Goal: Task Accomplishment & Management: Manage account settings

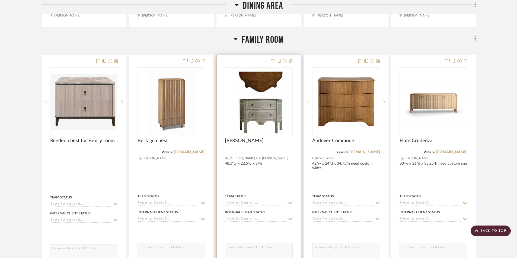
scroll to position [2603, 0]
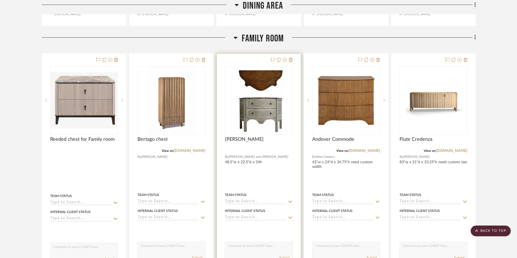
click at [288, 123] on div "0" at bounding box center [258, 100] width 67 height 68
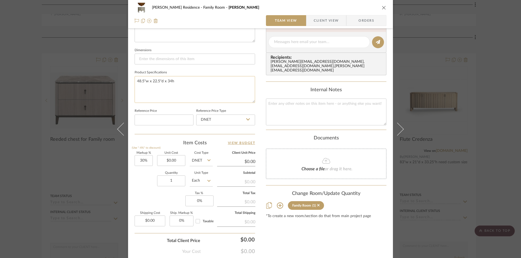
scroll to position [217, 0]
click at [177, 162] on input "0.00" at bounding box center [171, 160] width 28 height 11
type input "$8,800.00"
click at [327, 237] on div "Content here copies to Client View - confirm visibility there. Show in Client D…" at bounding box center [326, 42] width 120 height 445
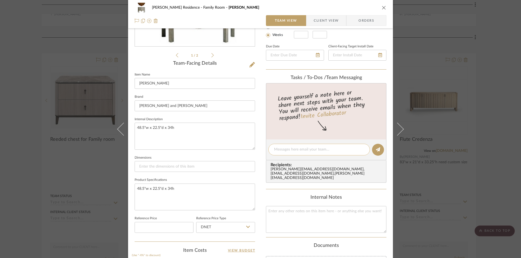
type input "$11,440.00"
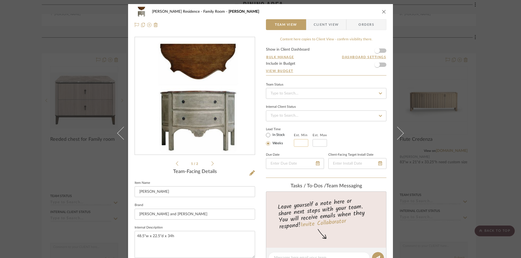
click at [296, 143] on input "text" at bounding box center [301, 143] width 14 height 8
type input "16"
click at [352, 142] on div "Lead Time In Stock Weeks Est. Min 16 Est. Max" at bounding box center [326, 136] width 120 height 21
click at [382, 12] on icon "close" at bounding box center [384, 11] width 4 height 4
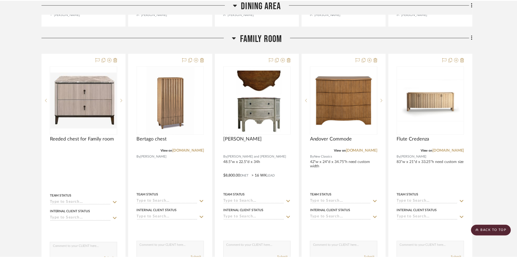
scroll to position [2603, 0]
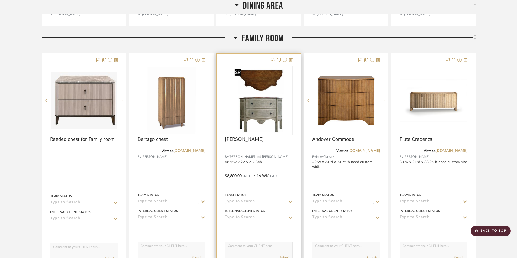
click at [269, 101] on img "0" at bounding box center [258, 101] width 53 height 68
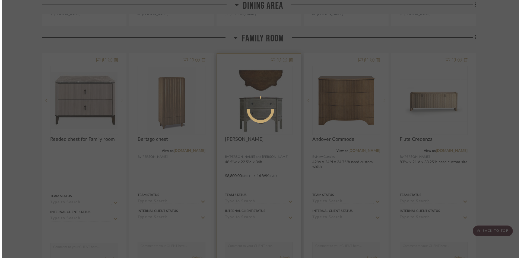
scroll to position [0, 0]
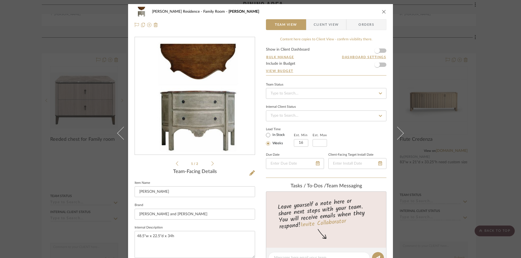
click at [323, 25] on span "Client View" at bounding box center [325, 24] width 25 height 11
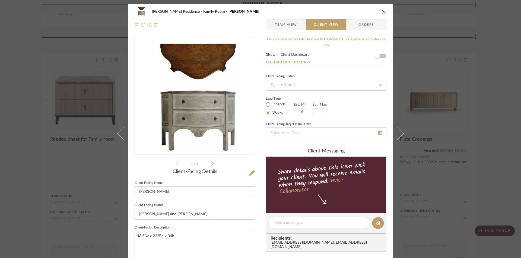
click at [382, 56] on form "Show in Client Dashboard Dashboard Settings" at bounding box center [326, 60] width 120 height 14
click at [379, 55] on span "button" at bounding box center [377, 56] width 12 height 12
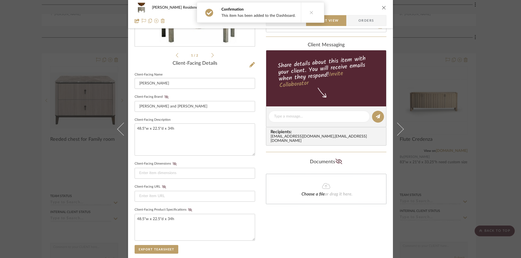
scroll to position [197, 0]
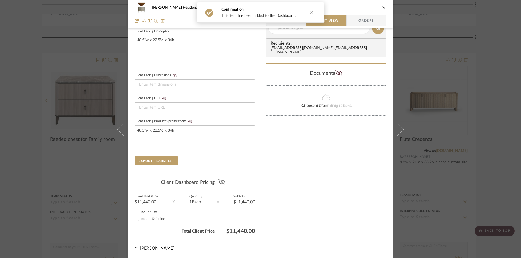
click at [219, 183] on icon at bounding box center [221, 182] width 7 height 5
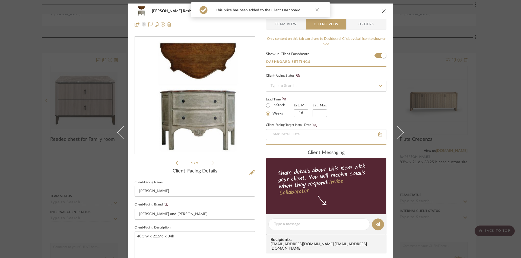
scroll to position [0, 0]
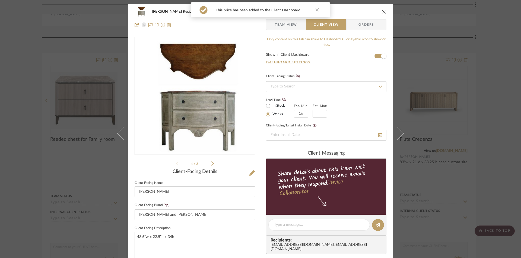
click at [281, 22] on span "Team View" at bounding box center [286, 24] width 22 height 11
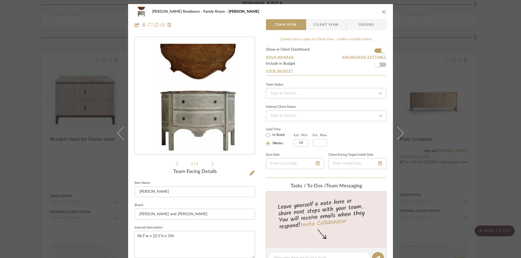
click at [382, 12] on icon "close" at bounding box center [384, 11] width 4 height 4
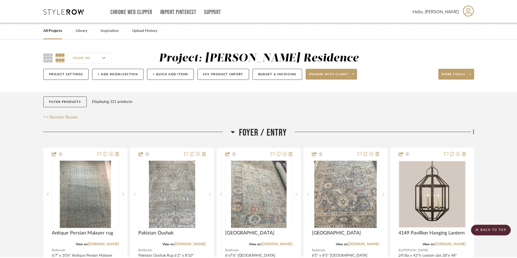
scroll to position [2603, 0]
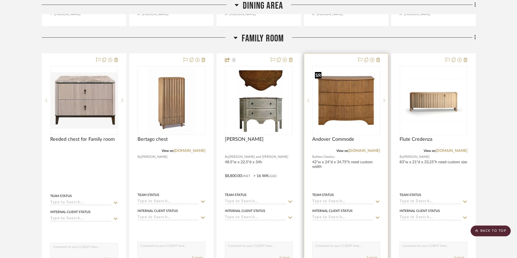
click at [354, 108] on img "0" at bounding box center [346, 100] width 67 height 61
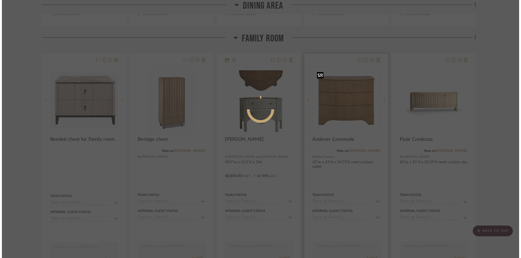
scroll to position [0, 0]
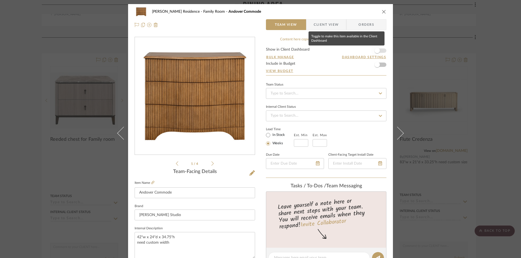
click at [379, 50] on span "button" at bounding box center [377, 51] width 12 height 12
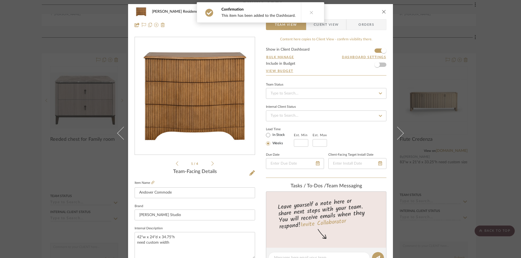
click at [382, 12] on icon "close" at bounding box center [384, 11] width 4 height 4
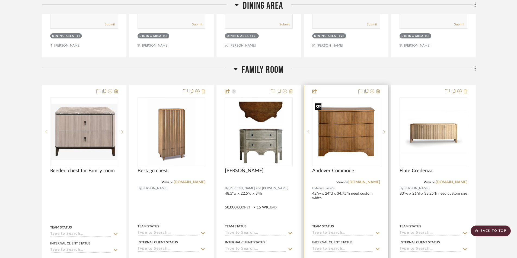
scroll to position [2603, 0]
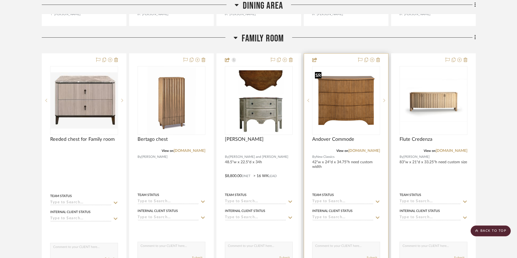
click at [357, 111] on img "0" at bounding box center [346, 100] width 67 height 61
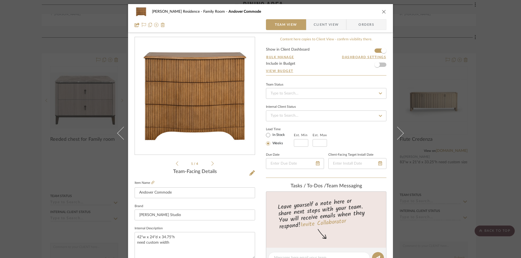
scroll to position [108, 0]
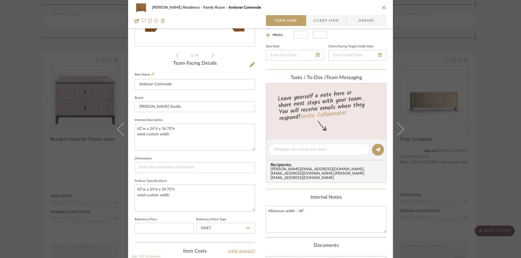
click at [382, 7] on icon "close" at bounding box center [384, 7] width 4 height 4
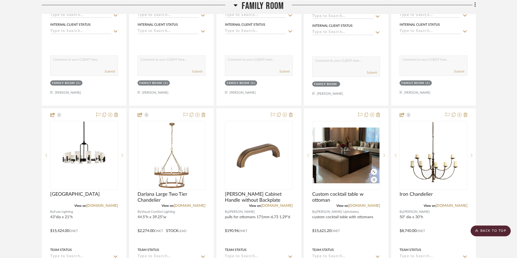
scroll to position [3037, 0]
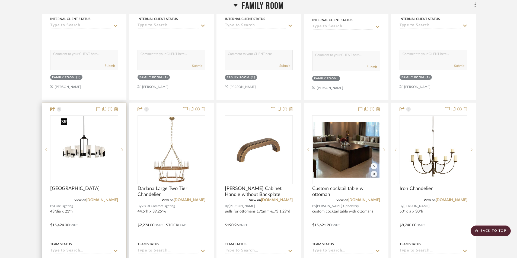
click at [91, 137] on img "0" at bounding box center [84, 150] width 51 height 68
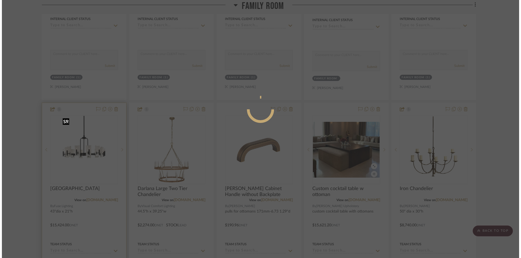
scroll to position [0, 0]
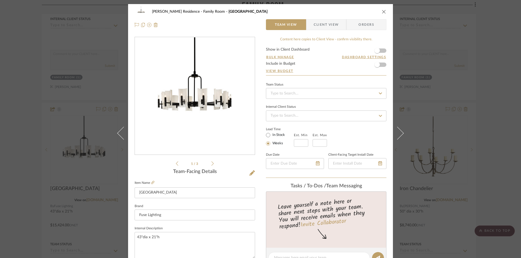
click at [317, 27] on span "Client View" at bounding box center [325, 24] width 25 height 11
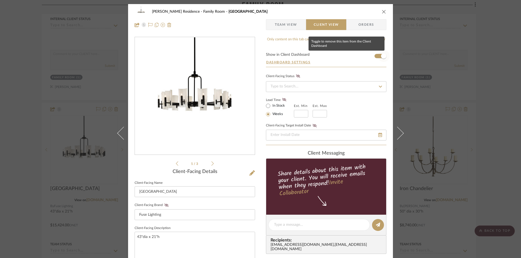
click at [377, 56] on span "button" at bounding box center [383, 56] width 12 height 12
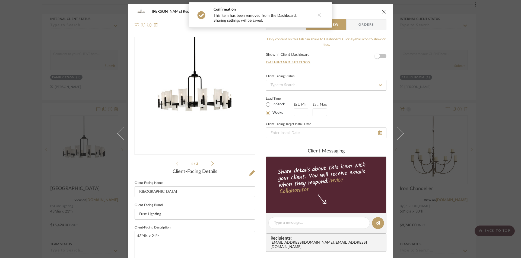
click at [382, 11] on icon "close" at bounding box center [384, 11] width 4 height 4
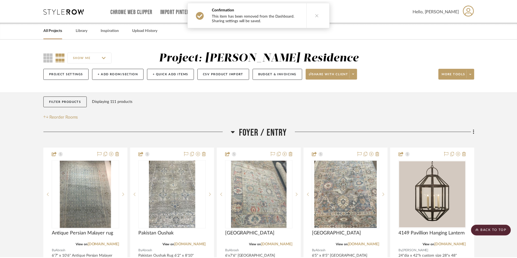
scroll to position [3037, 0]
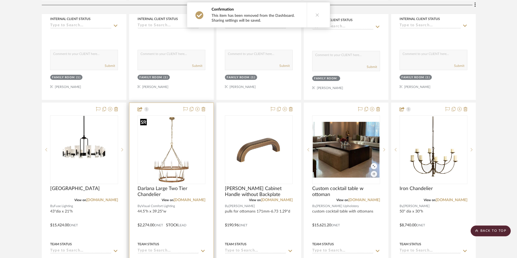
click at [182, 163] on img "0" at bounding box center [171, 150] width 67 height 67
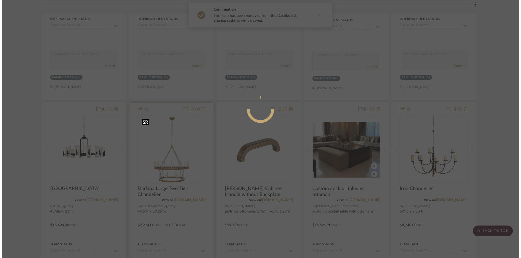
scroll to position [0, 0]
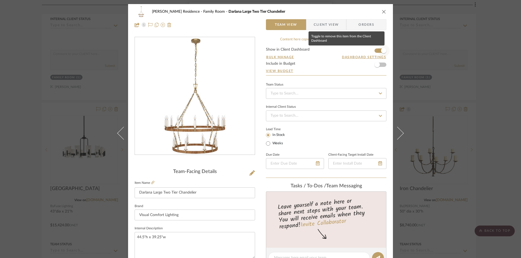
click at [377, 51] on span "button" at bounding box center [383, 51] width 12 height 12
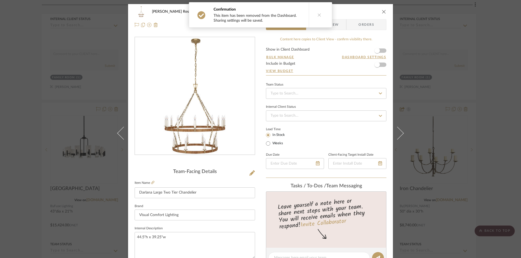
click at [382, 10] on icon "close" at bounding box center [384, 11] width 4 height 4
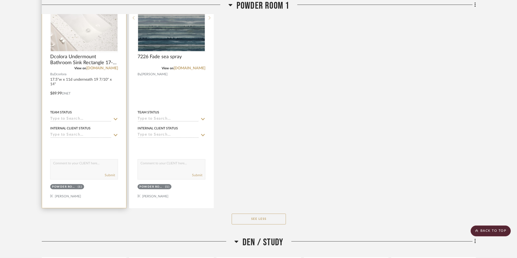
scroll to position [1383, 0]
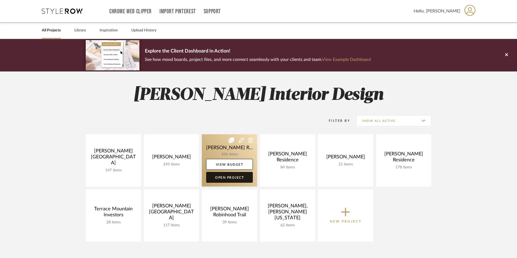
click at [228, 178] on link "Open Project" at bounding box center [229, 177] width 47 height 11
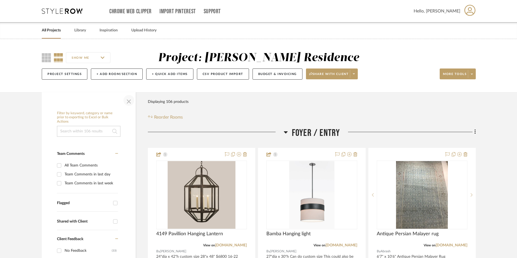
click at [128, 103] on span "button" at bounding box center [128, 100] width 13 height 13
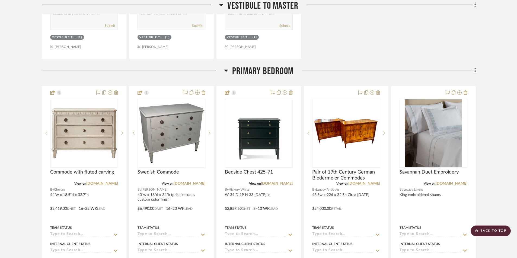
scroll to position [2739, 0]
